Goal: Navigation & Orientation: Find specific page/section

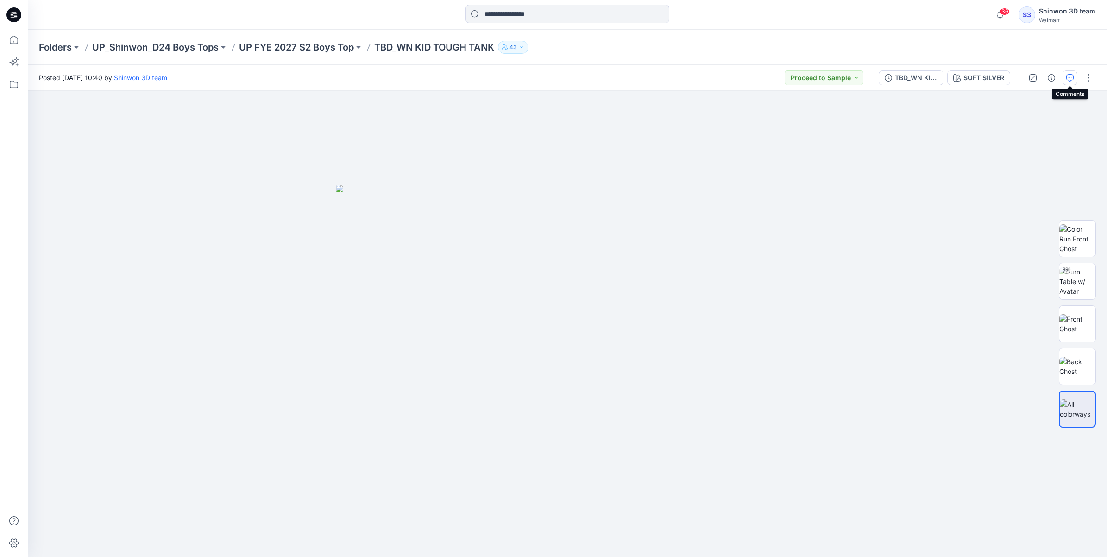
click at [1069, 80] on icon "button" at bounding box center [1069, 77] width 7 height 7
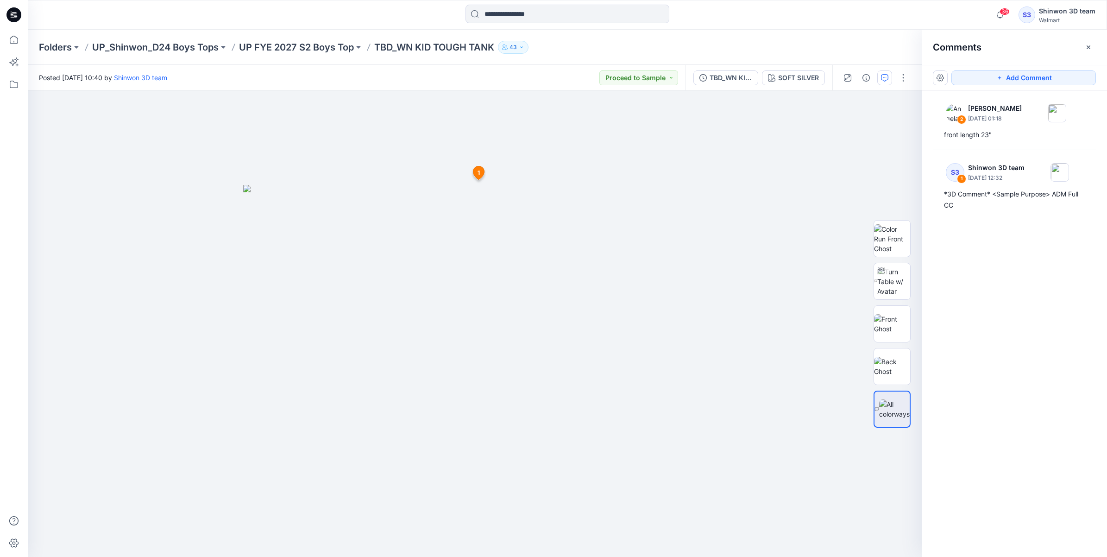
click at [327, 59] on div "Folders UP_Shinwon_D24 Boys Tops UP FYE 2027 S2 Boys Top TBD_WN KID TOUGH TANK …" at bounding box center [567, 47] width 1079 height 35
click at [325, 51] on p "UP FYE 2027 S2 Boys Top" at bounding box center [296, 47] width 115 height 13
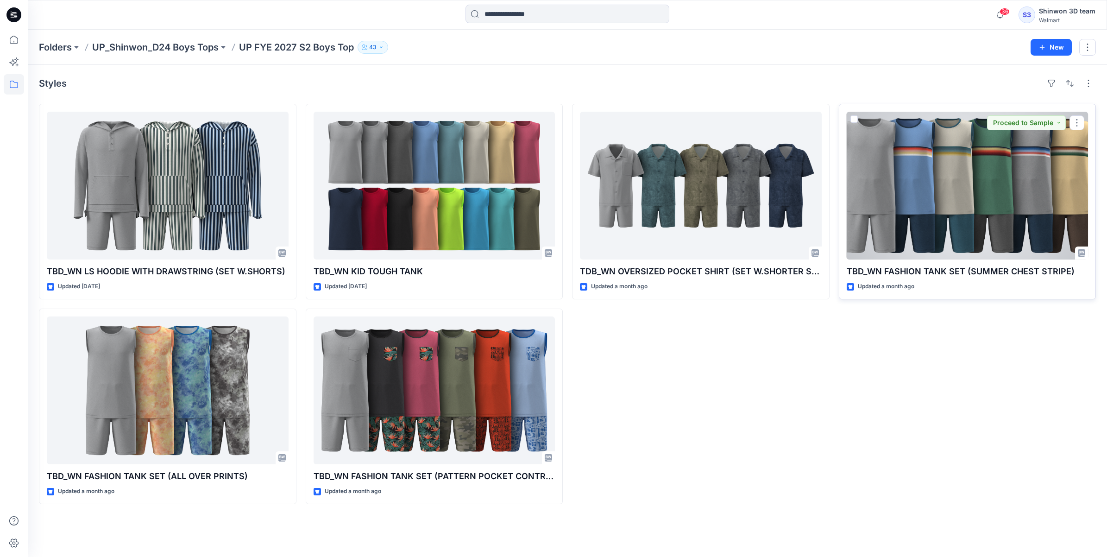
click at [936, 214] on div at bounding box center [968, 186] width 242 height 148
